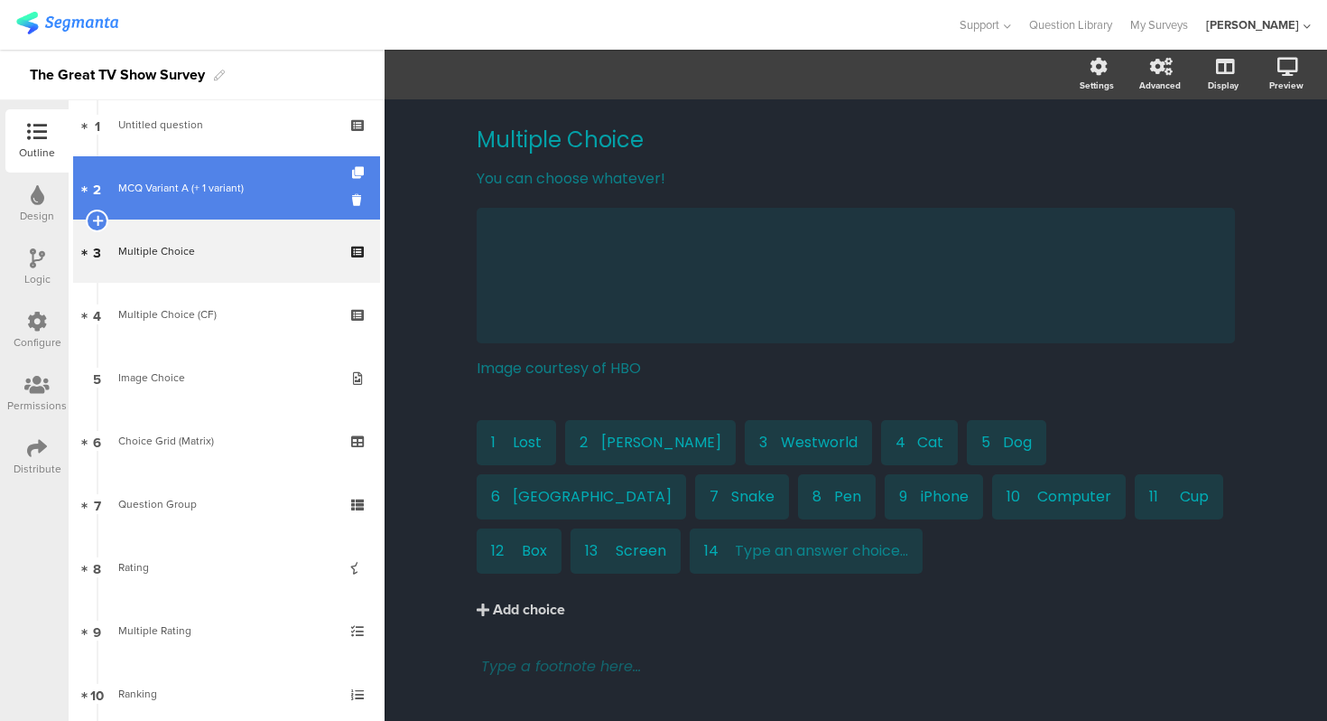
scroll to position [92, 0]
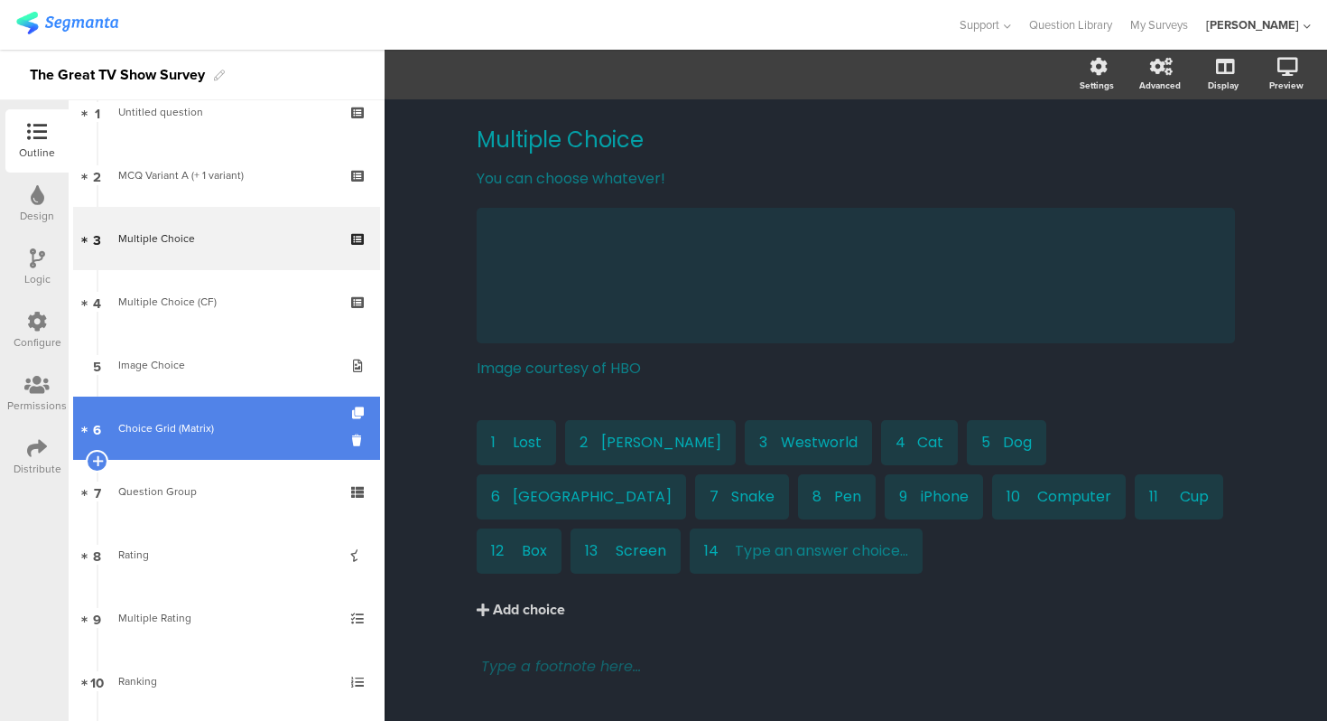
click at [226, 413] on link "6 Choice Grid (Matrix)" at bounding box center [226, 427] width 307 height 63
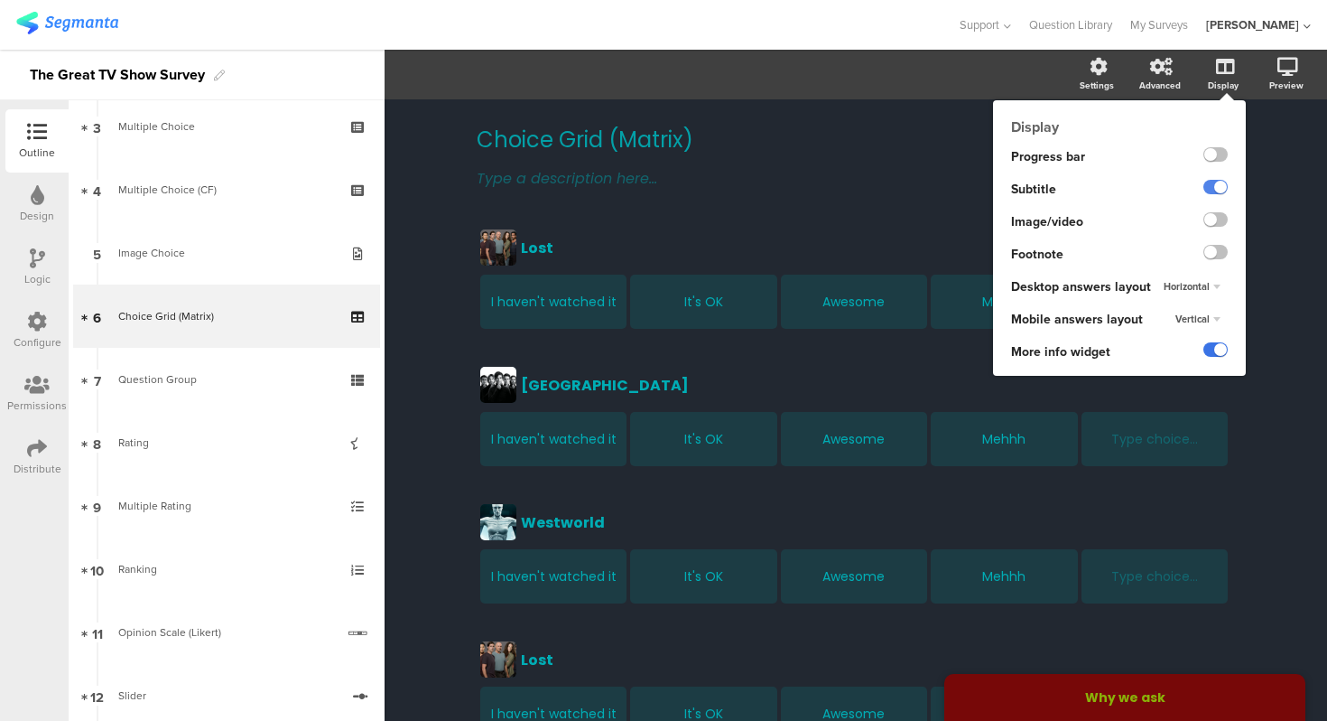
click at [1223, 345] on label at bounding box center [1216, 349] width 24 height 14
click at [0, 0] on input "checkbox" at bounding box center [0, 0] width 0 height 0
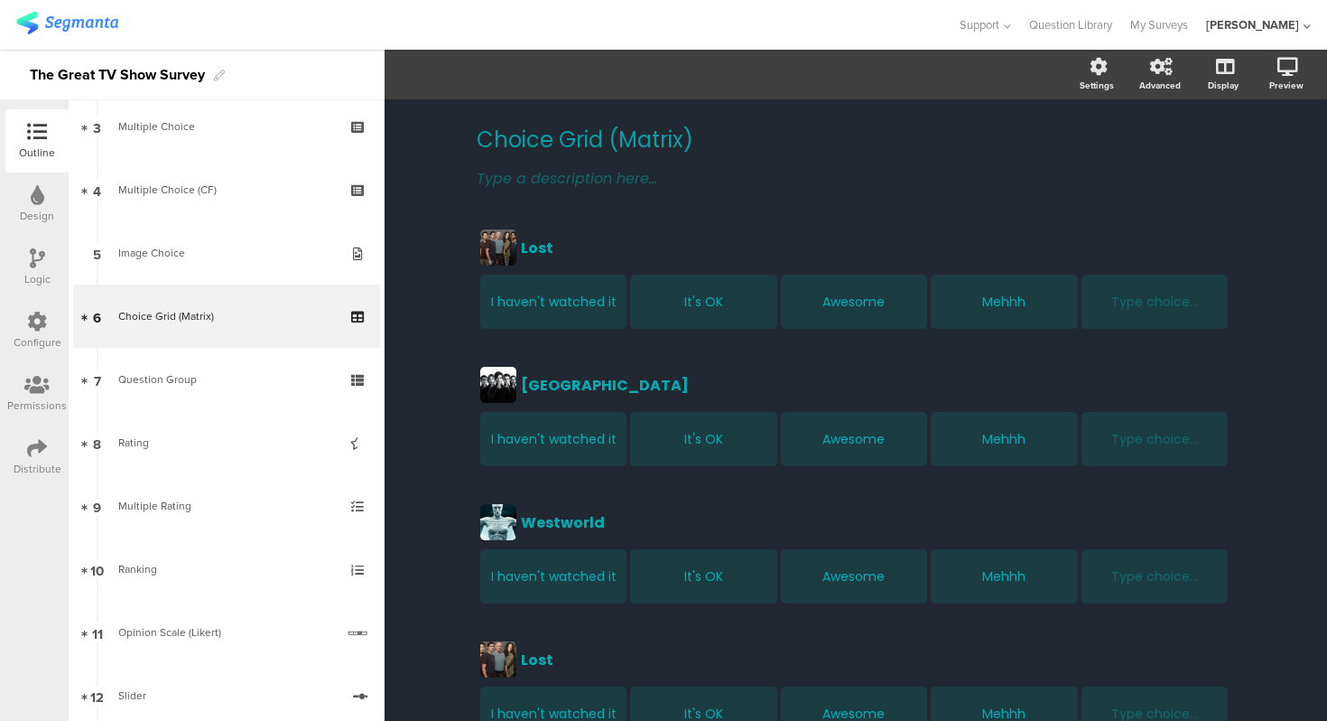
click at [426, 264] on div "Choice Grid (Matrix) Choice Grid (Matrix) Type a description here... Lost Lost …" at bounding box center [856, 620] width 943 height 1043
click at [424, 378] on div "Choice Grid (Matrix) Choice Grid (Matrix) Type a description here... Lost Lost …" at bounding box center [856, 620] width 943 height 1043
